Goal: Information Seeking & Learning: Learn about a topic

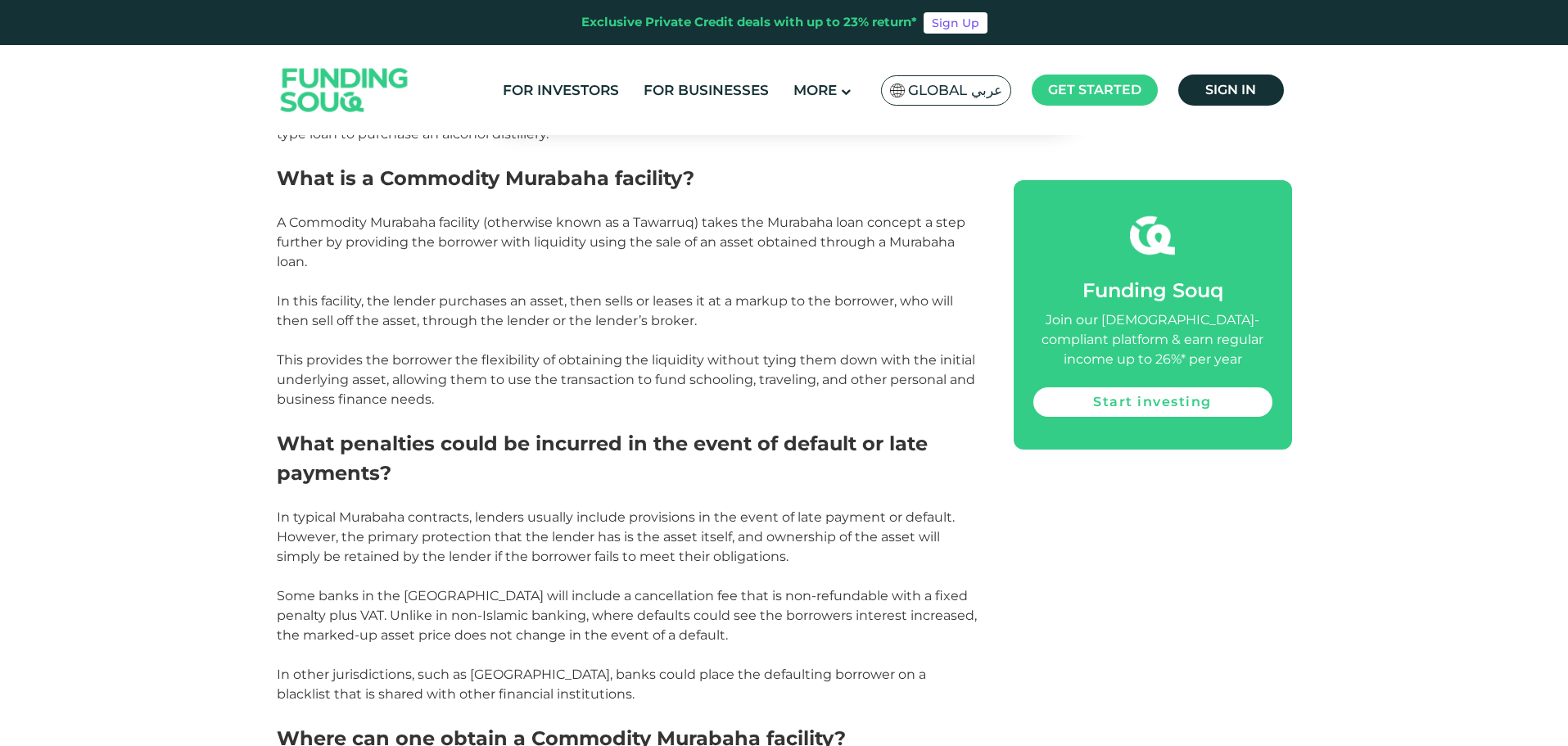
scroll to position [1392, 0]
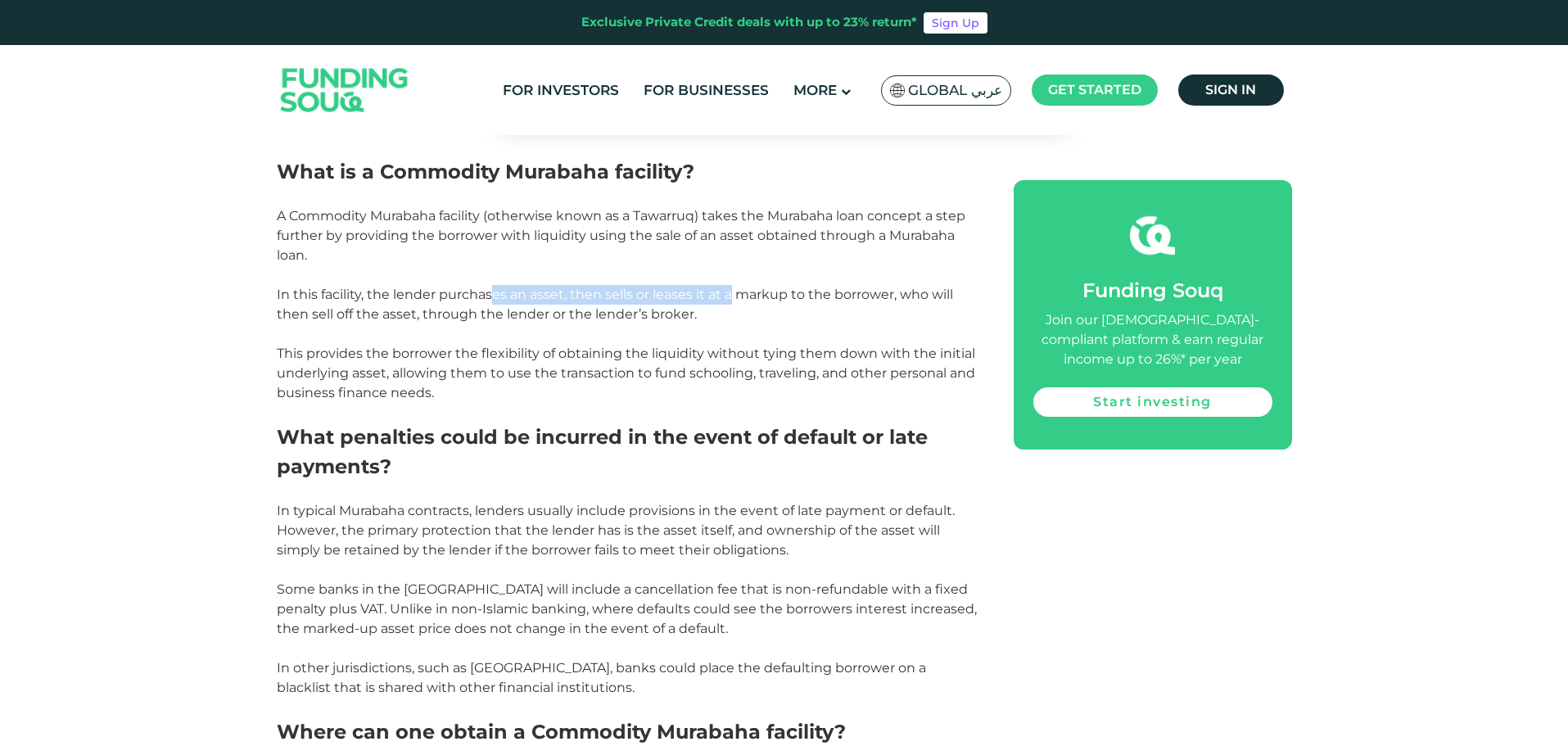
drag, startPoint x: 564, startPoint y: 276, endPoint x: 728, endPoint y: 276, distance: 164.0
click at [728, 285] on p "In this facility, the lender purchases an asset, then sells or leases it at a m…" at bounding box center [626, 305] width 700 height 39
drag, startPoint x: 828, startPoint y: 278, endPoint x: 647, endPoint y: 285, distance: 181.1
click at [647, 285] on p "In this facility, the lender purchases an asset, then sells or leases it at a m…" at bounding box center [626, 305] width 700 height 39
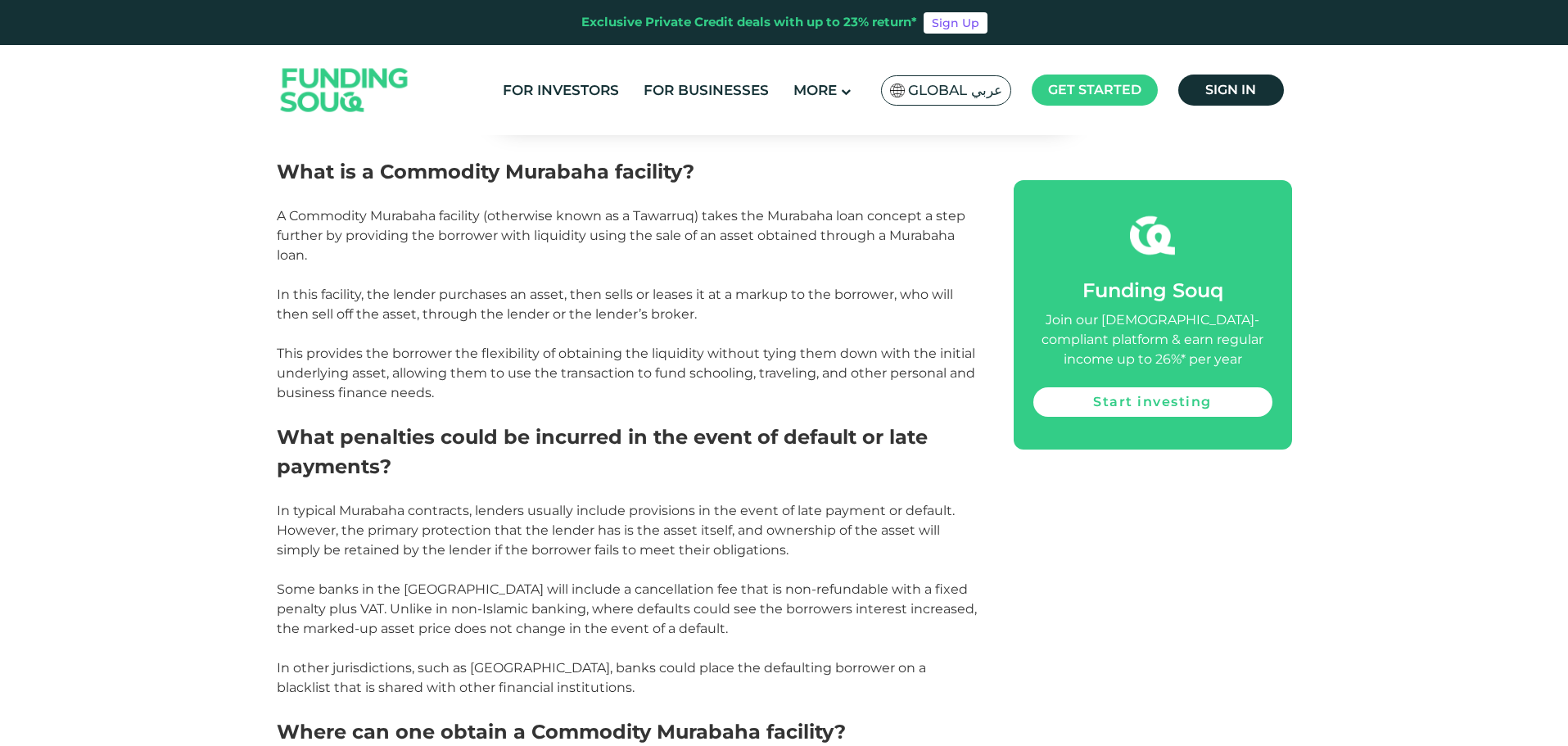
drag, startPoint x: 706, startPoint y: 297, endPoint x: 394, endPoint y: 289, distance: 312.1
click at [400, 289] on p "In this facility, the lender purchases an asset, then sells or leases it at a m…" at bounding box center [626, 305] width 700 height 39
drag, startPoint x: 583, startPoint y: 294, endPoint x: 694, endPoint y: 295, distance: 111.0
click at [670, 295] on p "In this facility, the lender purchases an asset, then sells or leases it at a m…" at bounding box center [626, 305] width 700 height 39
drag, startPoint x: 757, startPoint y: 295, endPoint x: 235, endPoint y: 274, distance: 522.4
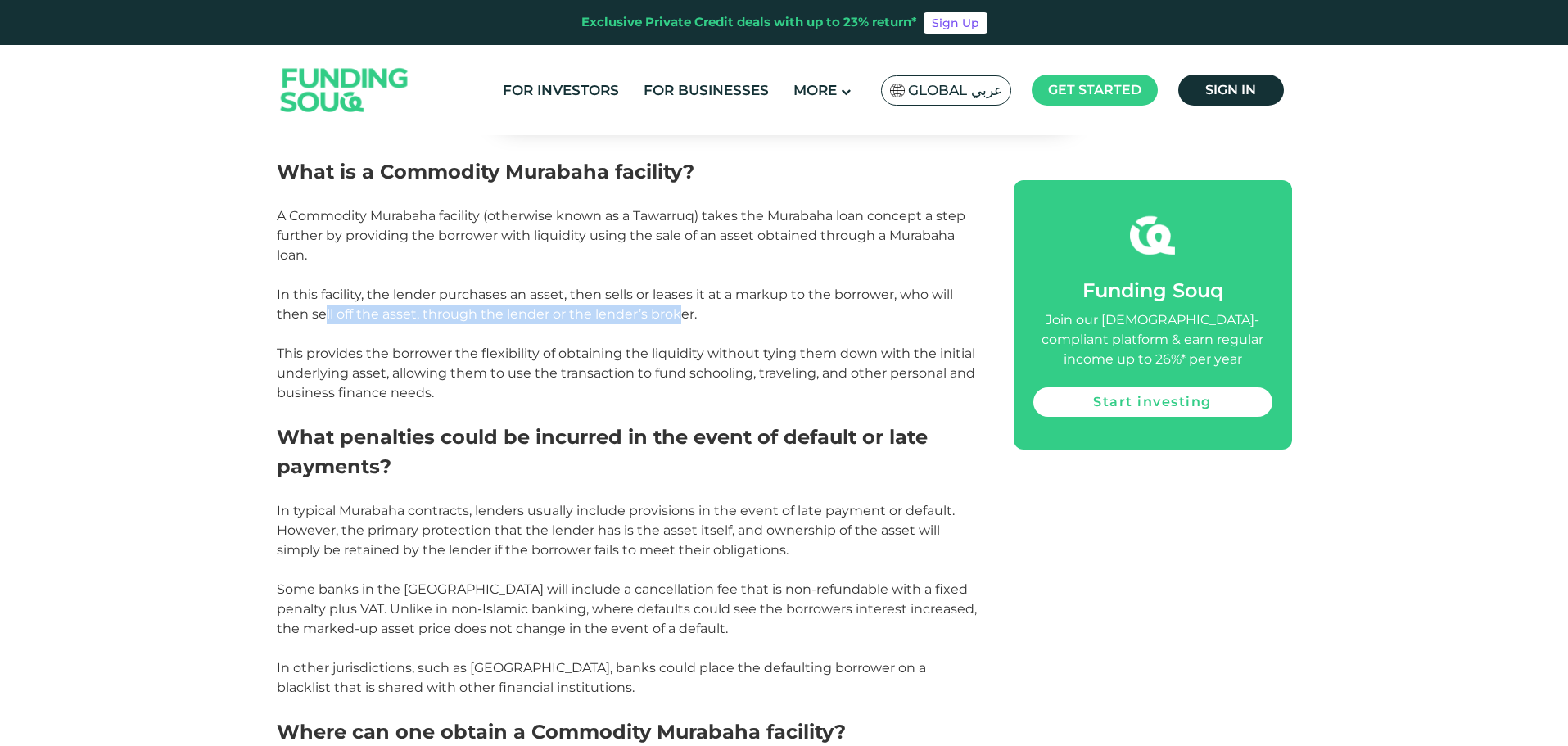
click at [235, 274] on div "Home Blog Shariah Compliance 1" at bounding box center [784, 305] width 1568 height 3099
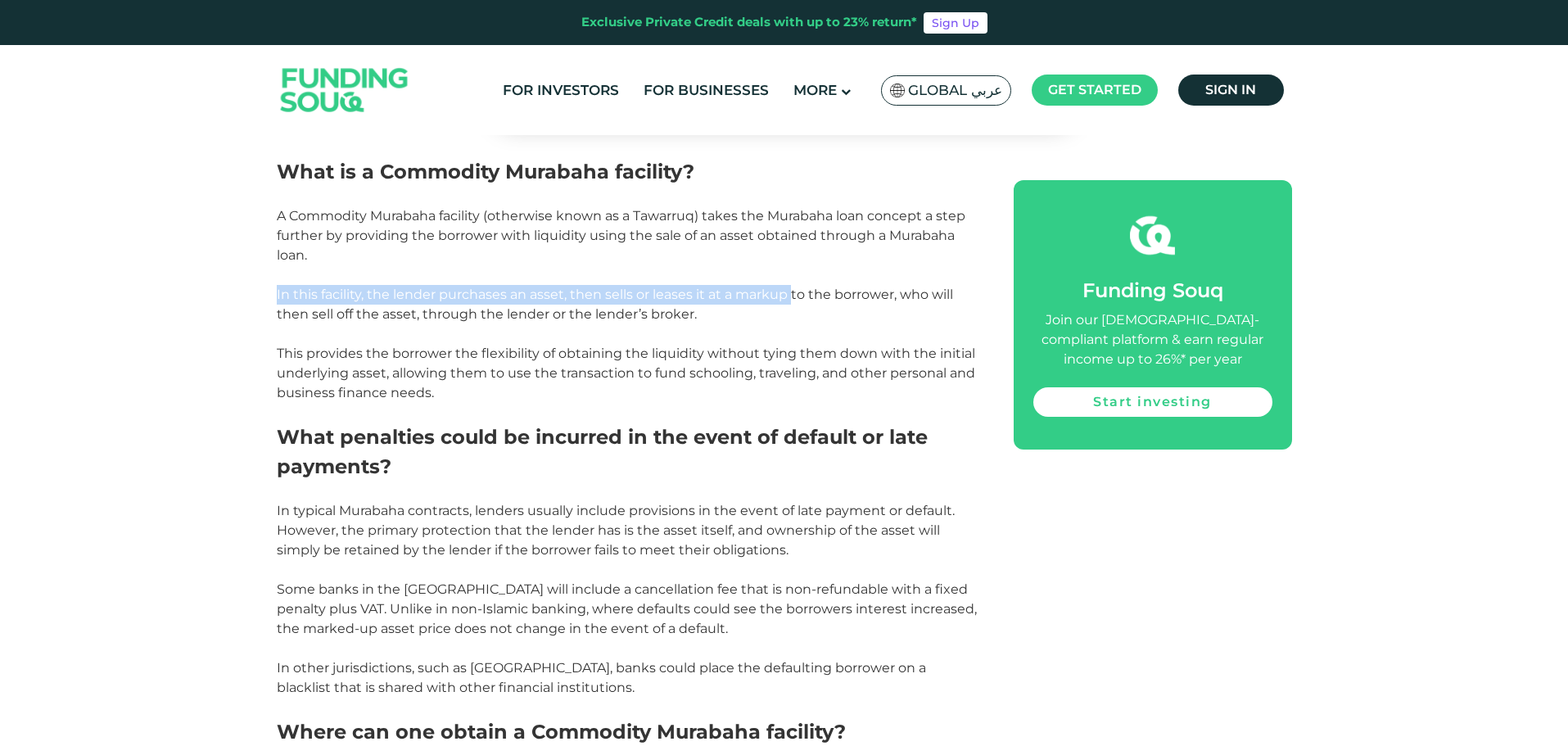
drag, startPoint x: 235, startPoint y: 274, endPoint x: 767, endPoint y: 278, distance: 532.0
click at [767, 278] on div "Home Blog Shariah Compliance 1" at bounding box center [784, 305] width 1568 height 3099
drag, startPoint x: 786, startPoint y: 302, endPoint x: 397, endPoint y: 274, distance: 390.0
click at [397, 285] on p "In this facility, the lender purchases an asset, then sells or leases it at a m…" at bounding box center [626, 305] width 700 height 39
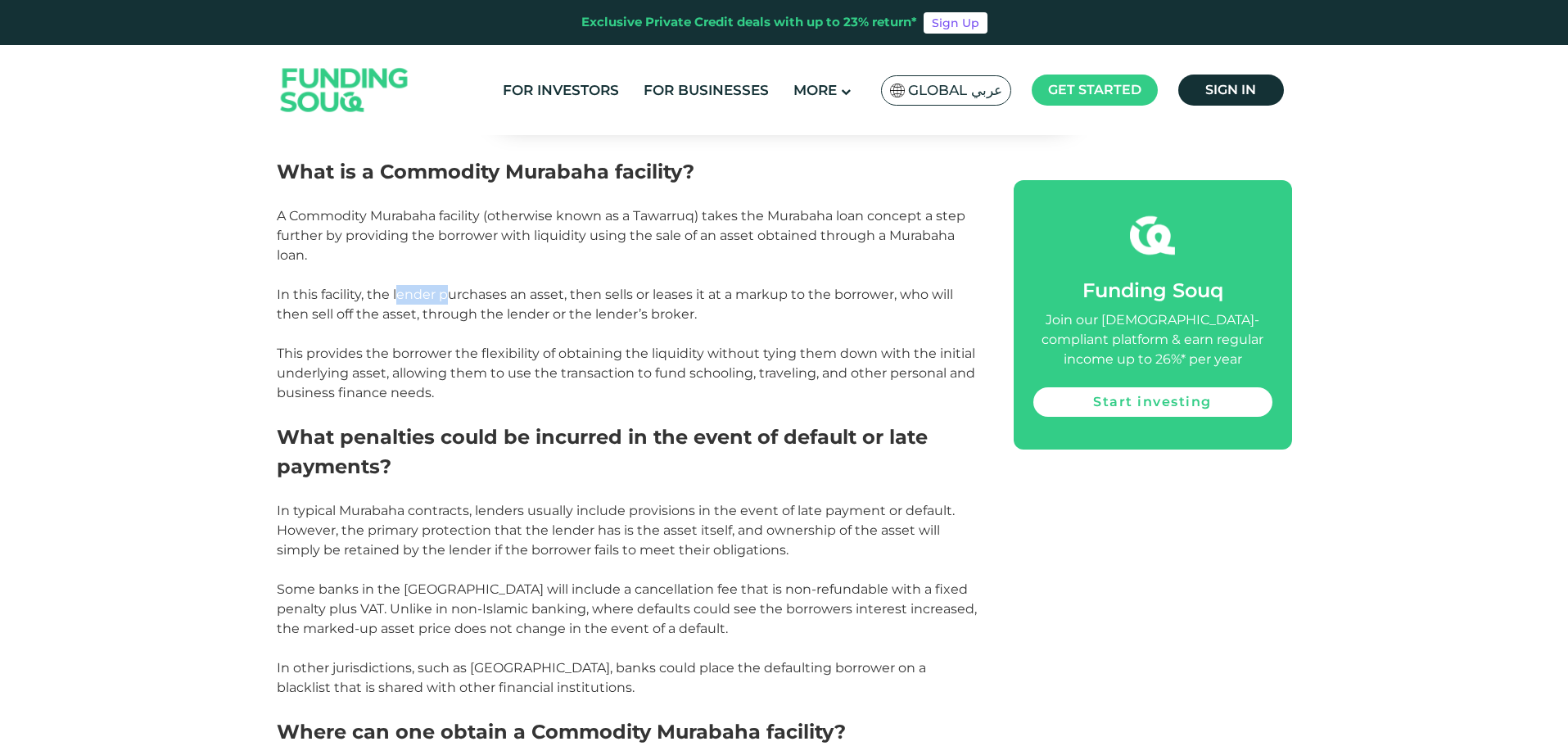
click at [397, 285] on p "In this facility, the lender purchases an asset, then sells or leases it at a m…" at bounding box center [626, 305] width 700 height 39
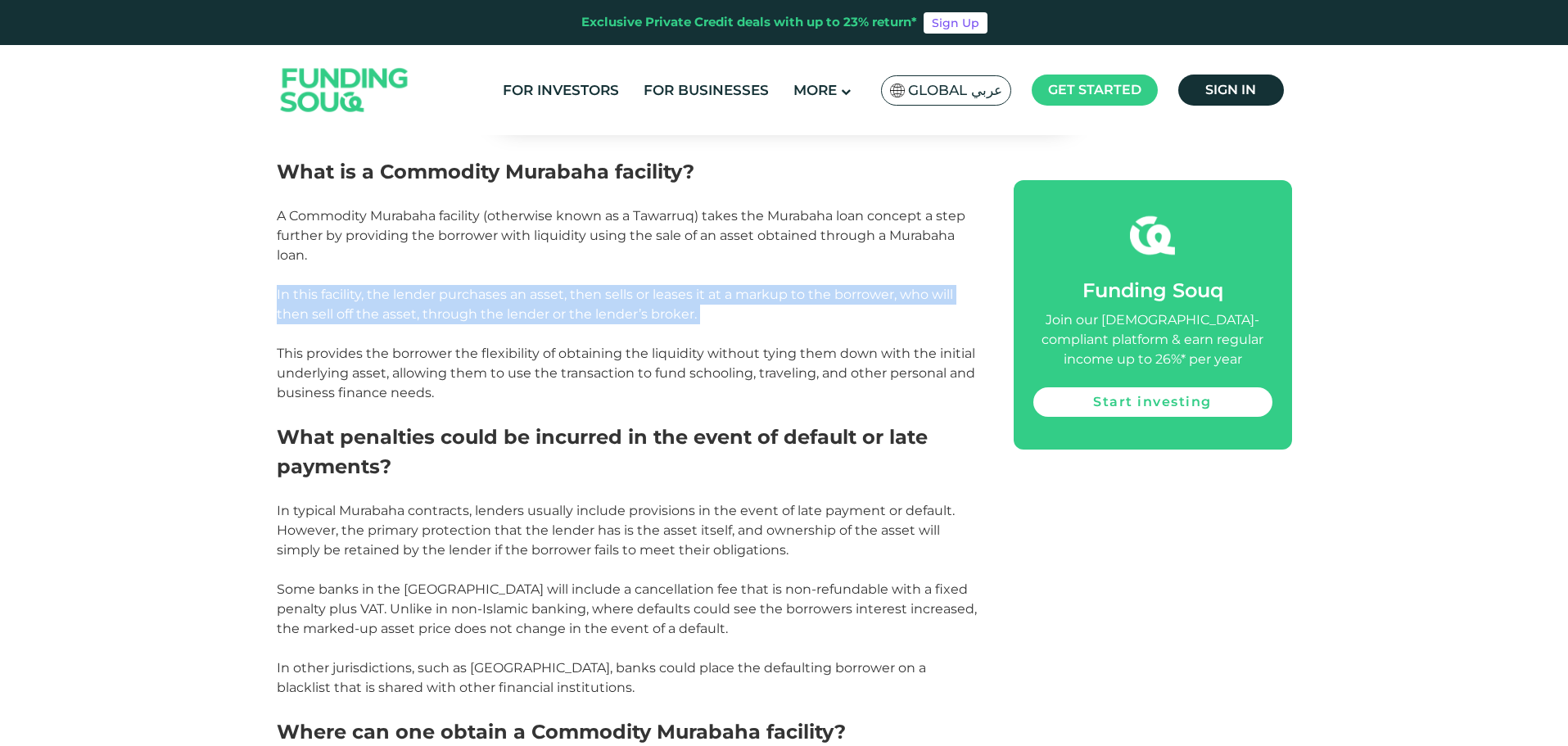
click at [397, 285] on p "In this facility, the lender purchases an asset, then sells or leases it at a m…" at bounding box center [626, 305] width 700 height 39
click at [361, 285] on p "In this facility, the lender purchases an asset, then sells or leases it at a m…" at bounding box center [626, 305] width 700 height 39
